Goal: Task Accomplishment & Management: Manage account settings

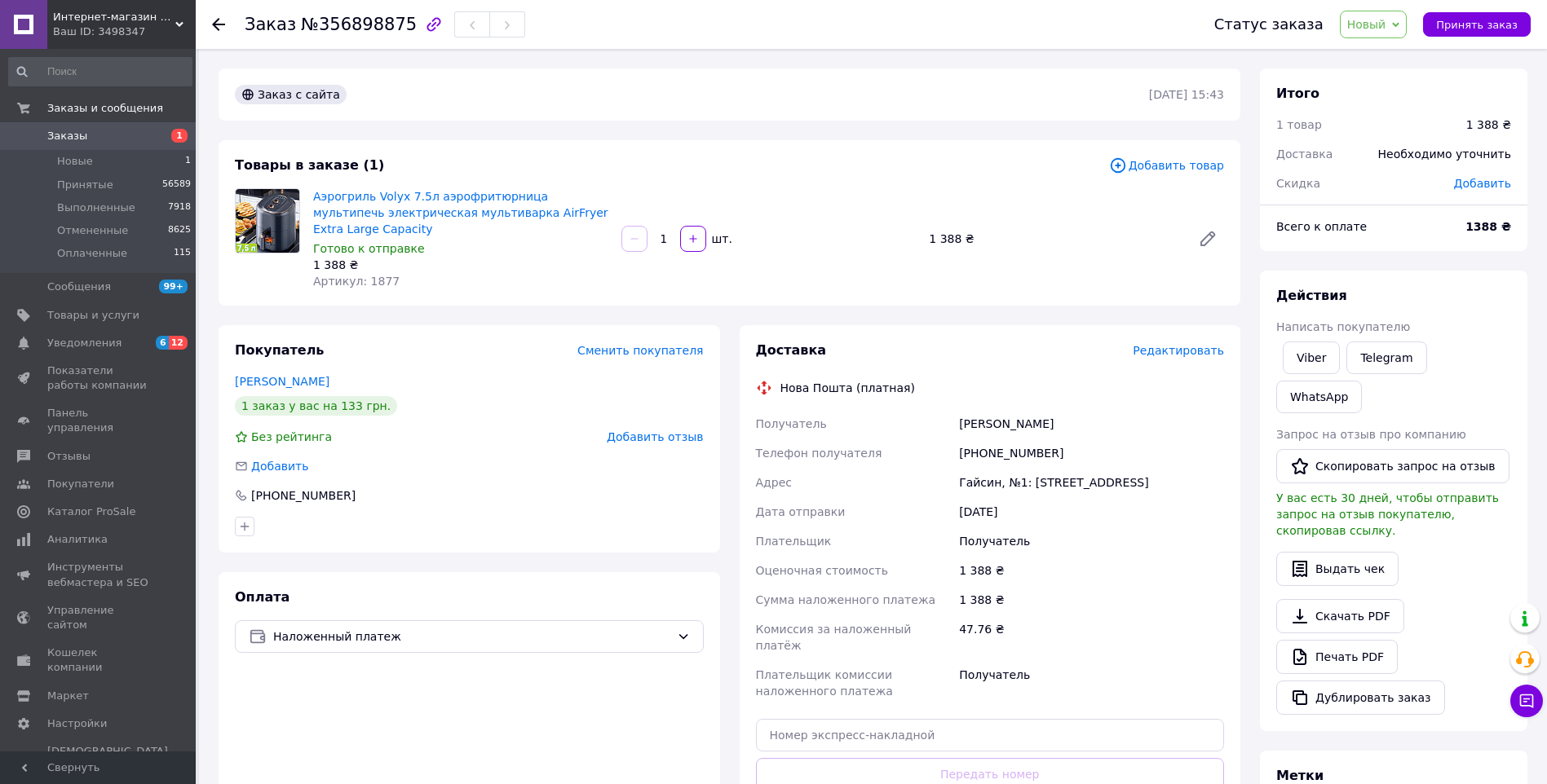
click at [189, 22] on div "Интернет-магазин "KRISTALL" Ваш ID: 3498347" at bounding box center [121, 24] width 148 height 49
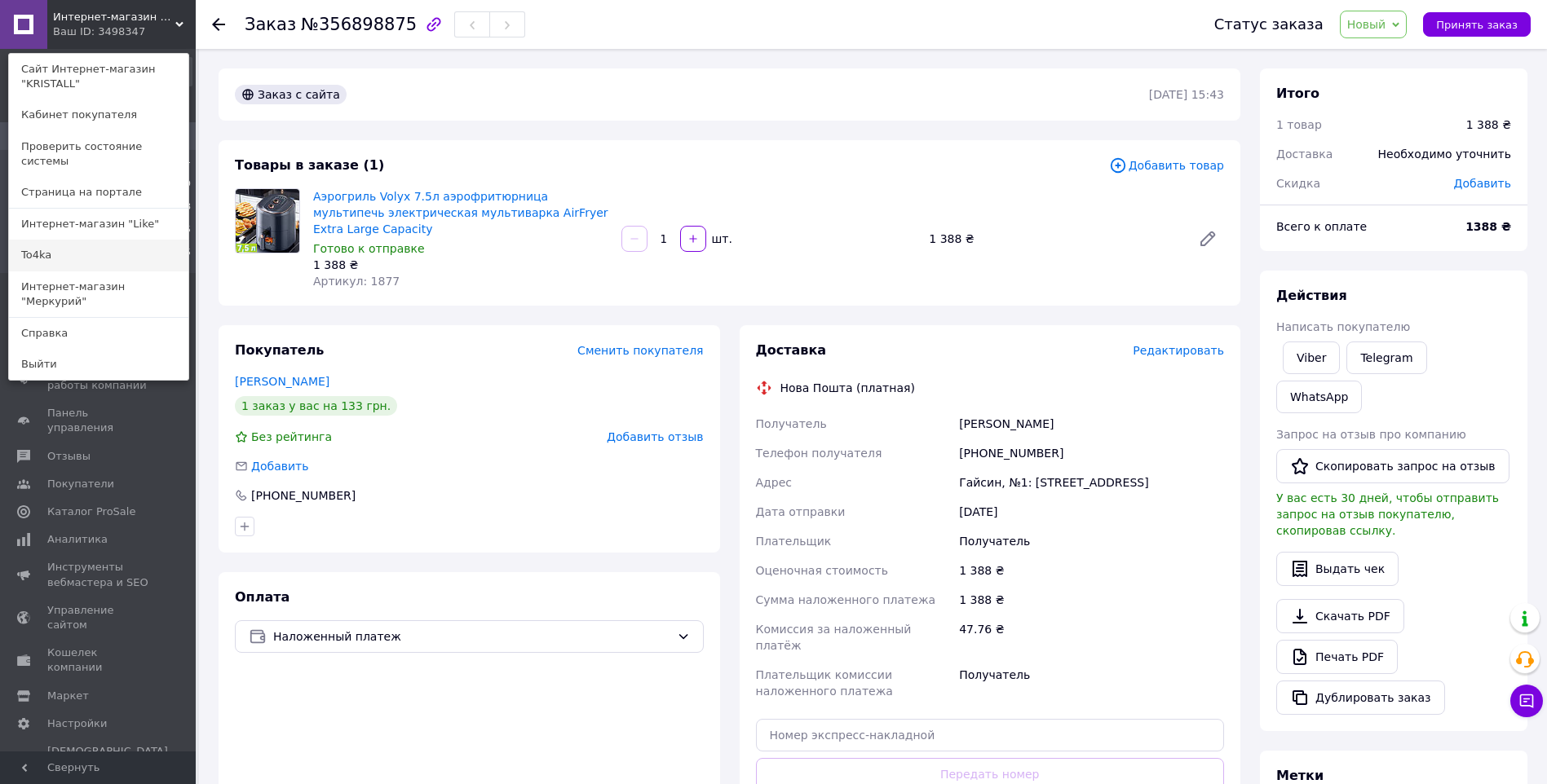
click at [142, 239] on link "To4ka" at bounding box center [99, 254] width 180 height 31
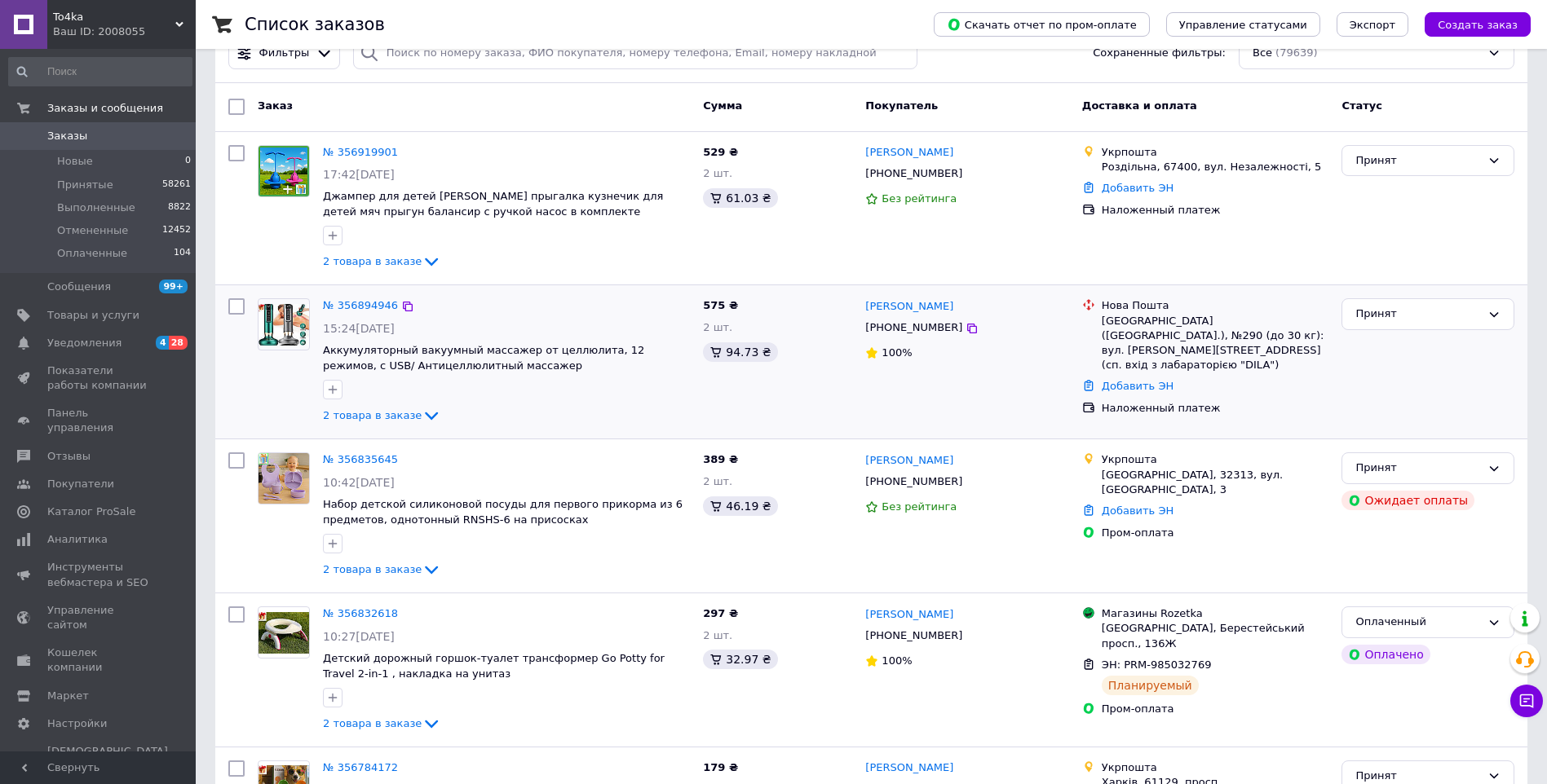
scroll to position [82, 0]
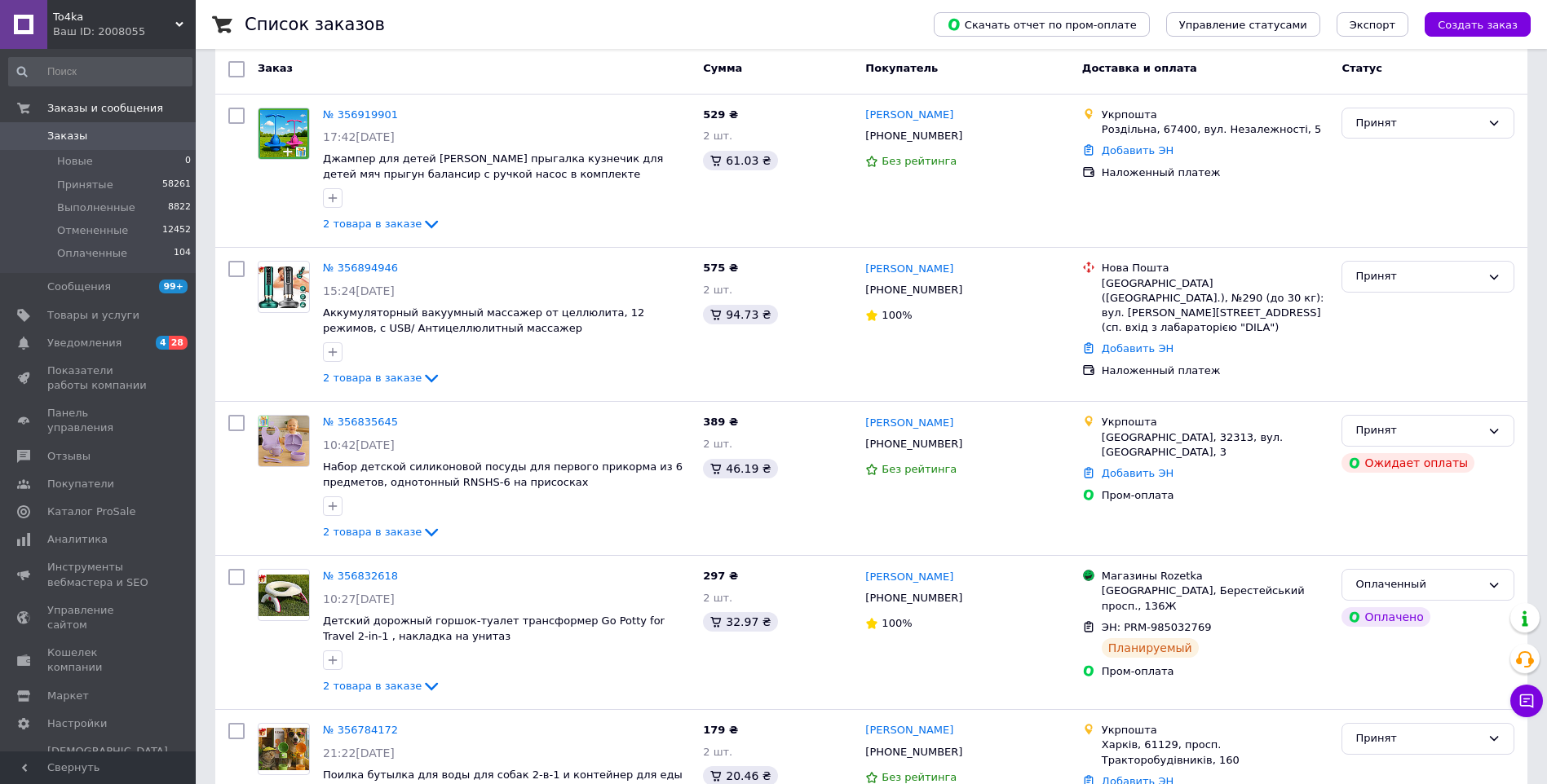
click at [182, 17] on div "To4ka Ваш ID: 2008055" at bounding box center [121, 24] width 148 height 49
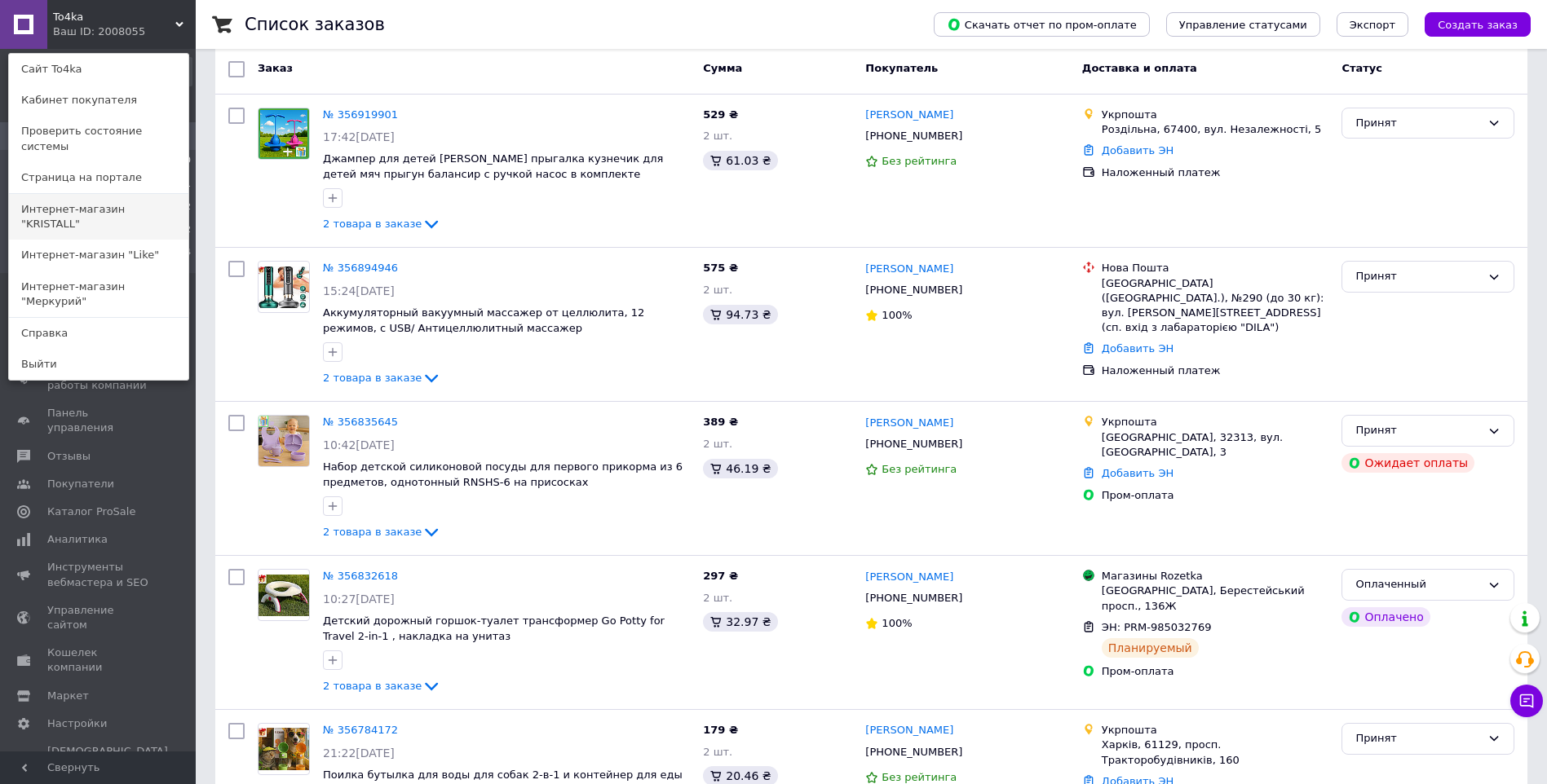
click at [149, 196] on link "Интернет-магазин "KRISTALL"" at bounding box center [99, 216] width 180 height 46
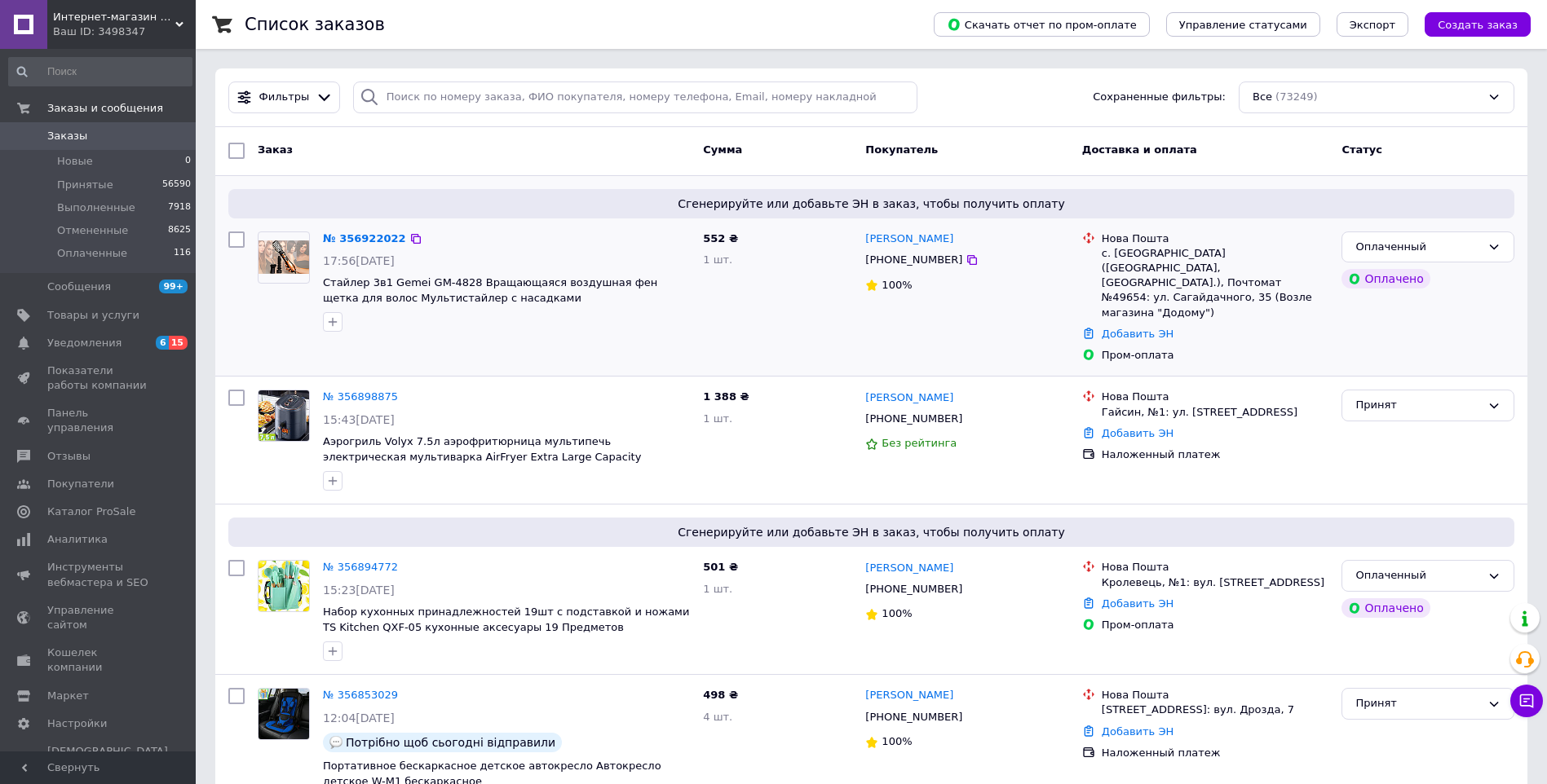
click at [477, 272] on div "№ 356922022 17:56, 12.08.2025 Стайлер 3в1 Gemei GM-4828 Вращающаяся воздушная ф…" at bounding box center [507, 282] width 380 height 115
click at [481, 296] on span "Стайлер 3в1 Gemei GM-4828 Вращающаяся воздушная фен щетка для волос Мультистайл…" at bounding box center [490, 291] width 334 height 28
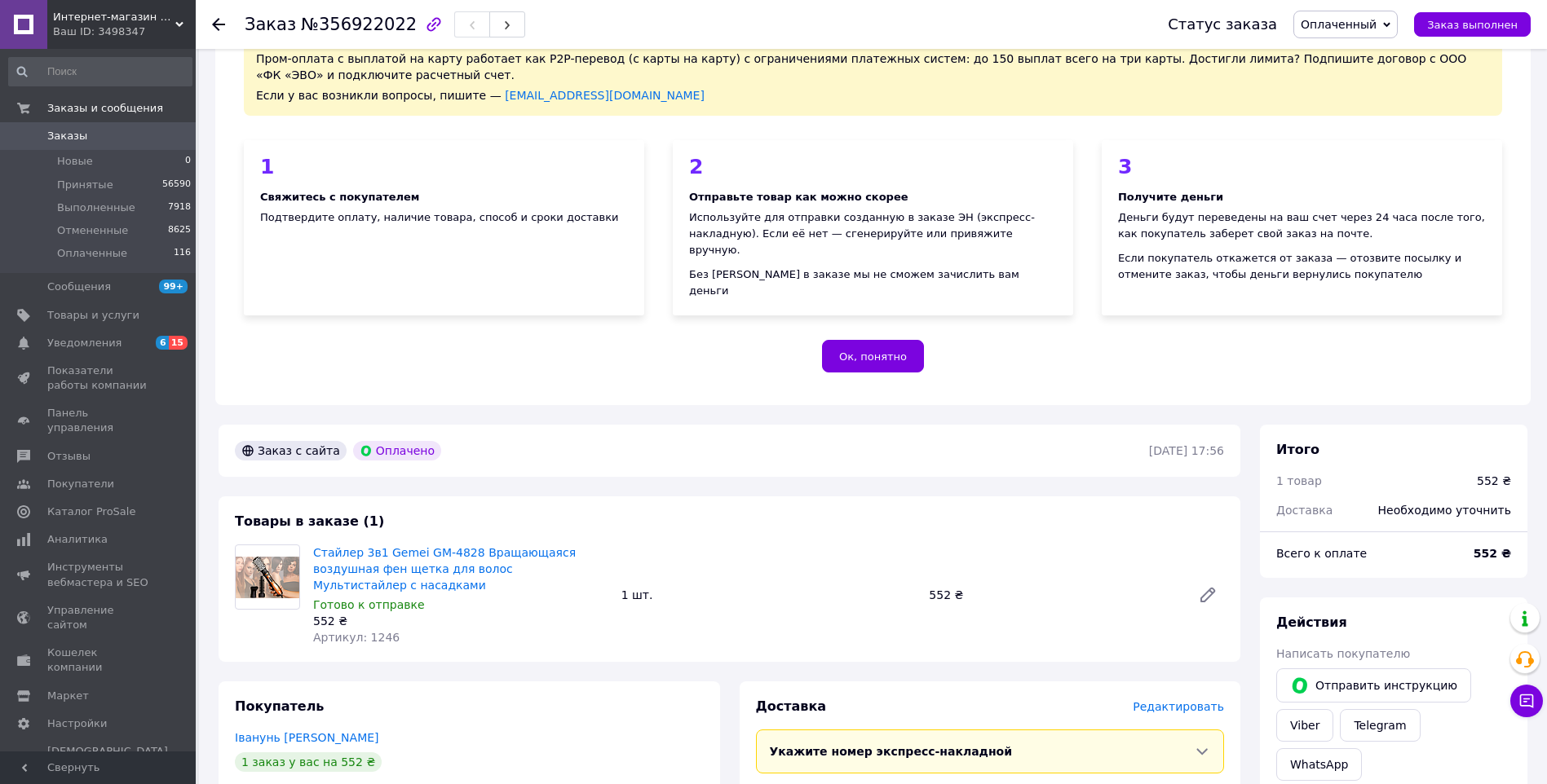
scroll to position [326, 0]
